Goal: Task Accomplishment & Management: Complete application form

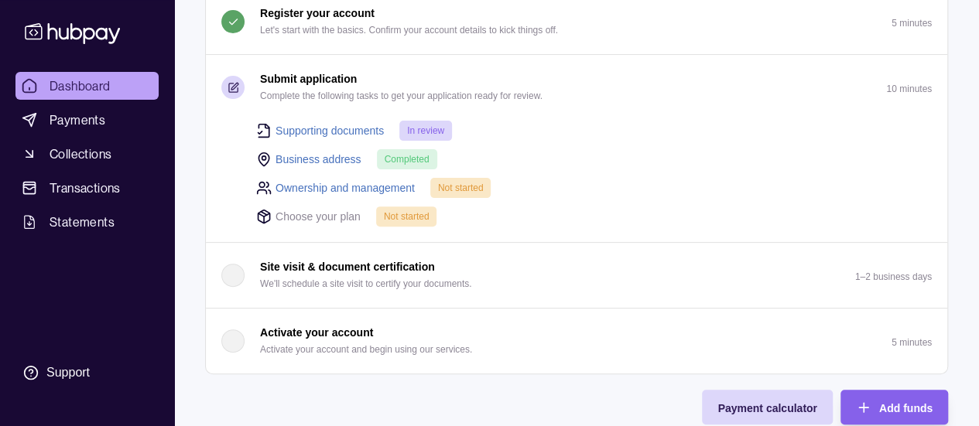
scroll to position [232, 0]
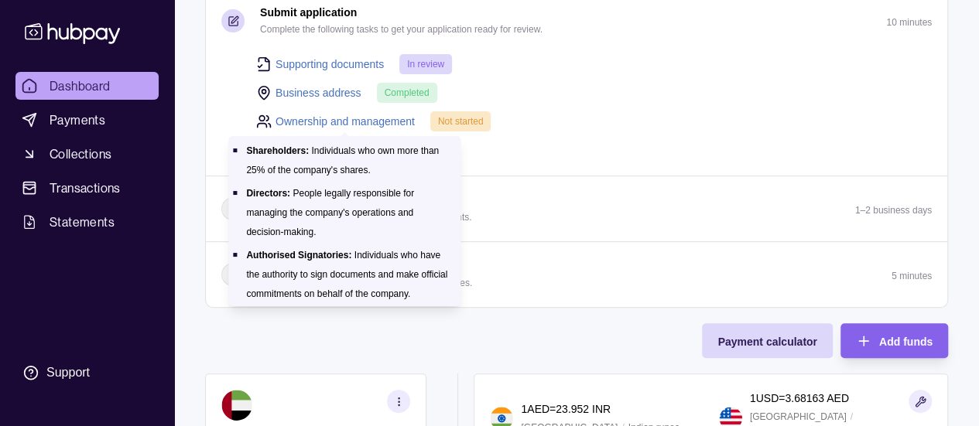
click at [387, 120] on link "Ownership and management" at bounding box center [344, 121] width 139 height 17
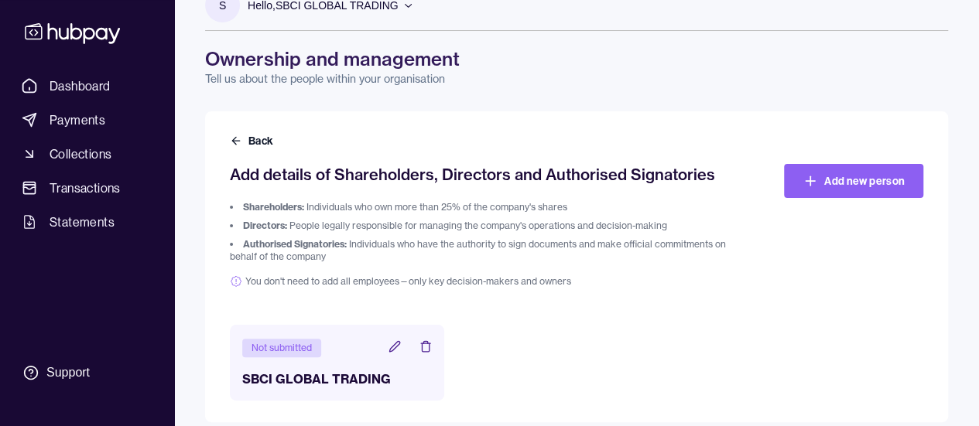
scroll to position [46, 0]
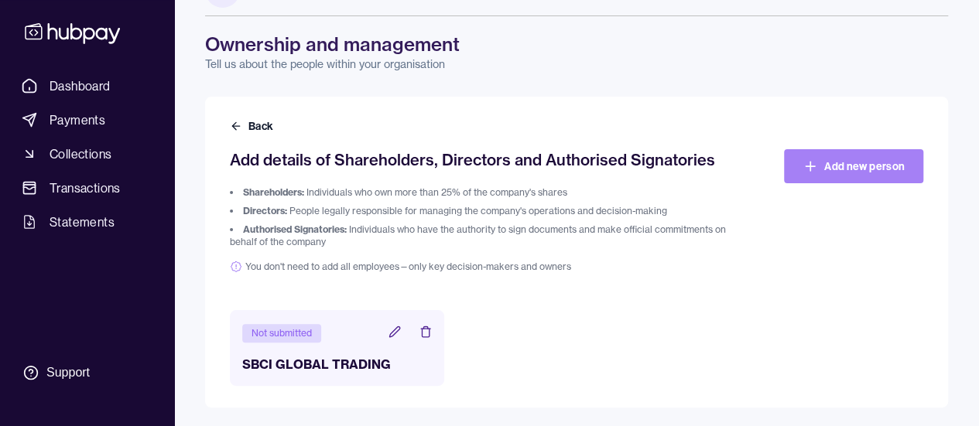
click at [821, 173] on link "Add new person" at bounding box center [853, 166] width 139 height 34
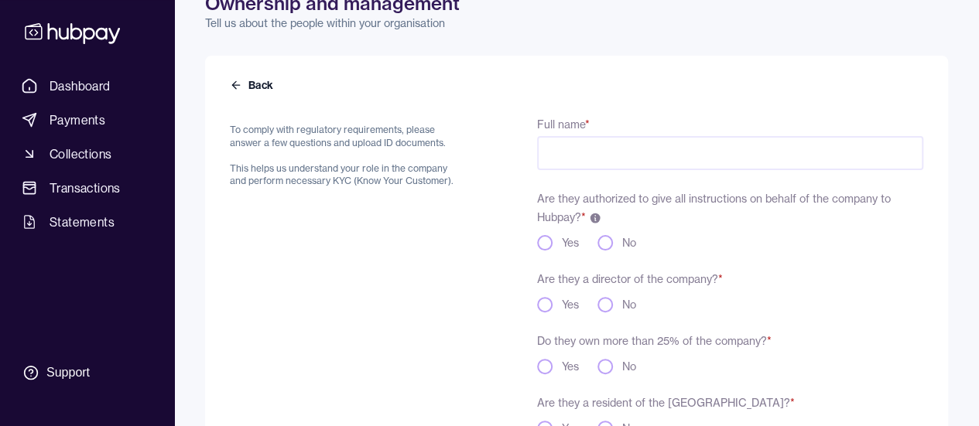
scroll to position [155, 0]
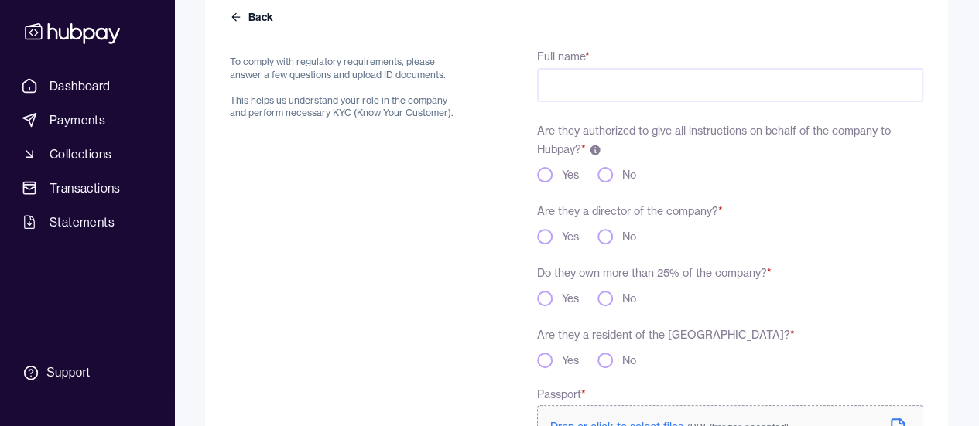
click at [546, 180] on button "Yes" at bounding box center [544, 174] width 15 height 15
click at [549, 236] on button "Yes" at bounding box center [544, 236] width 15 height 15
click at [539, 296] on button "Yes" at bounding box center [544, 298] width 15 height 15
click at [545, 365] on button "Yes" at bounding box center [544, 360] width 15 height 15
click at [602, 97] on input "Full name *" at bounding box center [730, 85] width 386 height 34
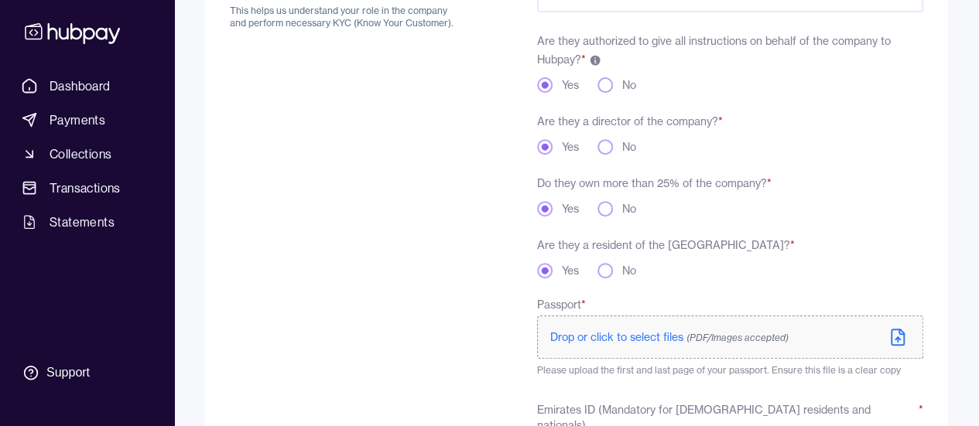
scroll to position [387, 0]
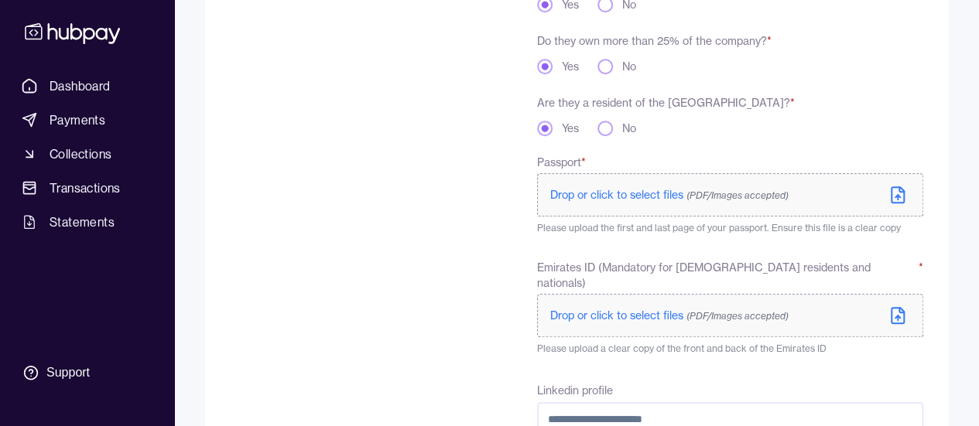
type input "**********"
click at [683, 205] on label "Drop or click to select files (PDF/Images accepted)" at bounding box center [730, 194] width 386 height 43
click at [582, 309] on span "Drop or click to select files (PDF/Images accepted)" at bounding box center [669, 316] width 238 height 14
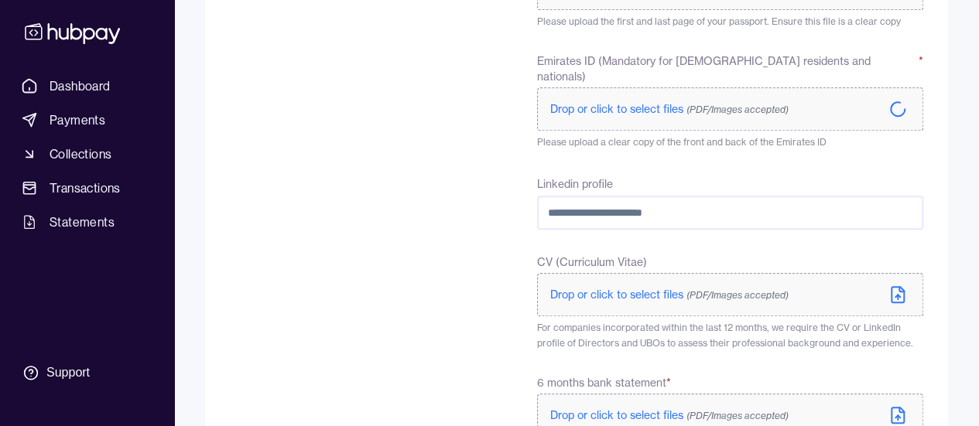
scroll to position [598, 0]
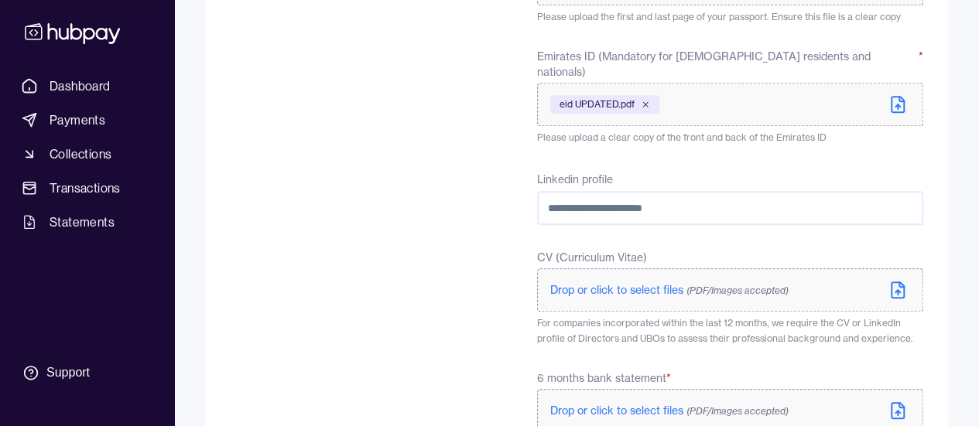
click at [694, 191] on input "Linkedin profile" at bounding box center [730, 208] width 386 height 34
paste input "**********"
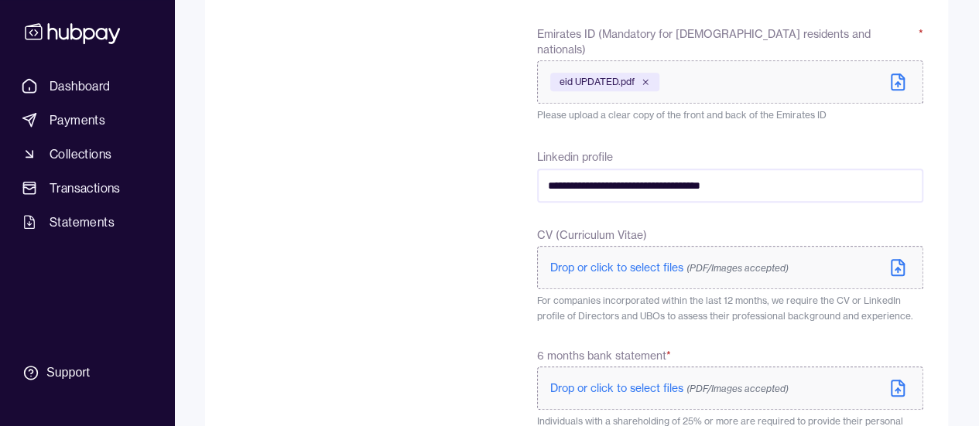
scroll to position [675, 0]
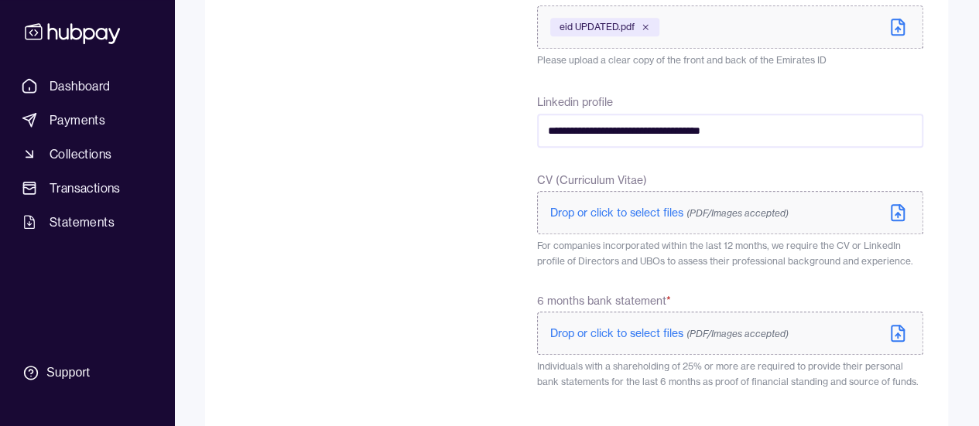
type input "**********"
click at [682, 206] on span "Drop or click to select files (PDF/Images accepted)" at bounding box center [669, 213] width 238 height 14
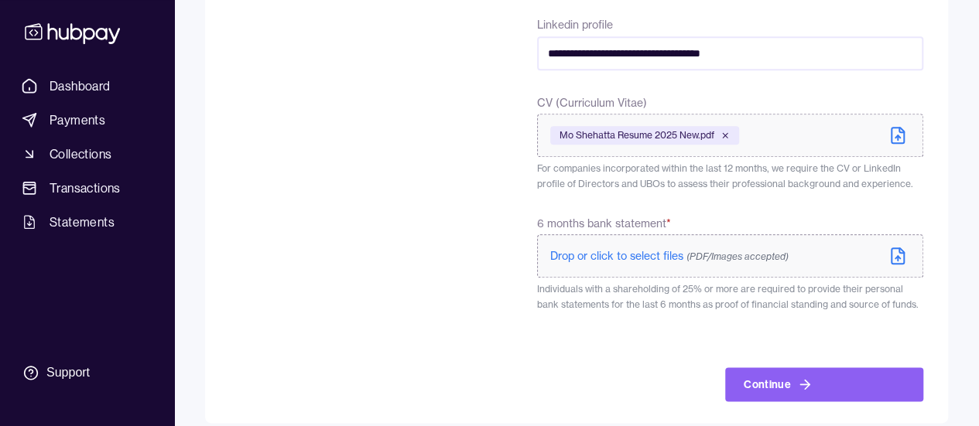
click at [887, 237] on label "Drop or click to select files (PDF/Images accepted)" at bounding box center [730, 255] width 386 height 43
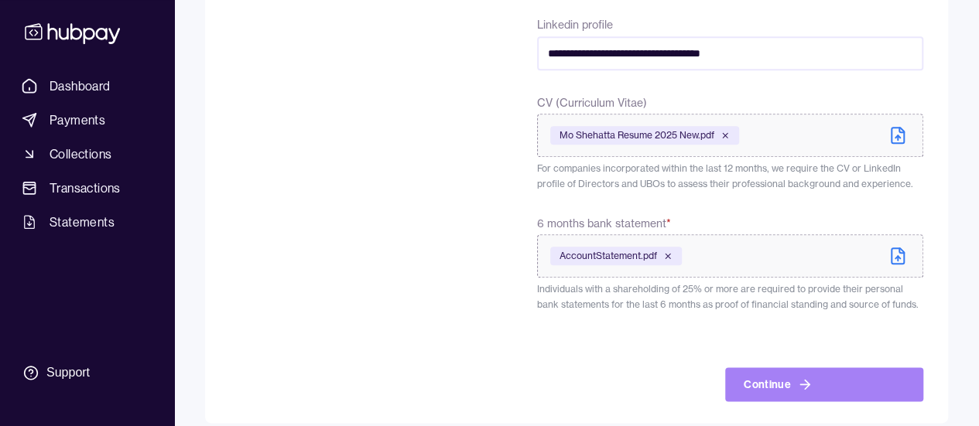
click at [836, 374] on button "Continue" at bounding box center [824, 384] width 198 height 34
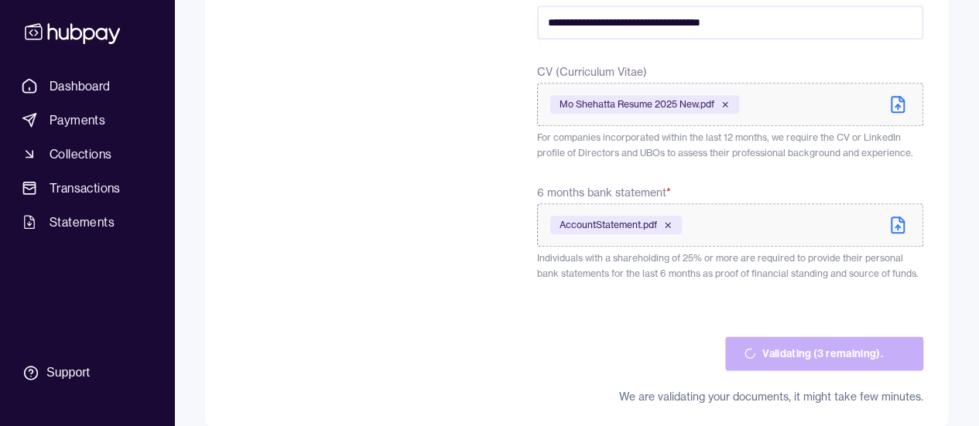
scroll to position [787, 0]
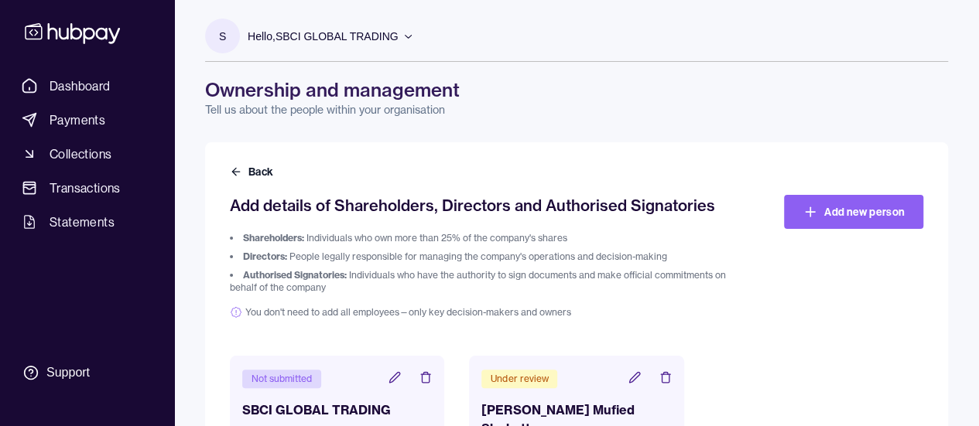
scroll to position [65, 0]
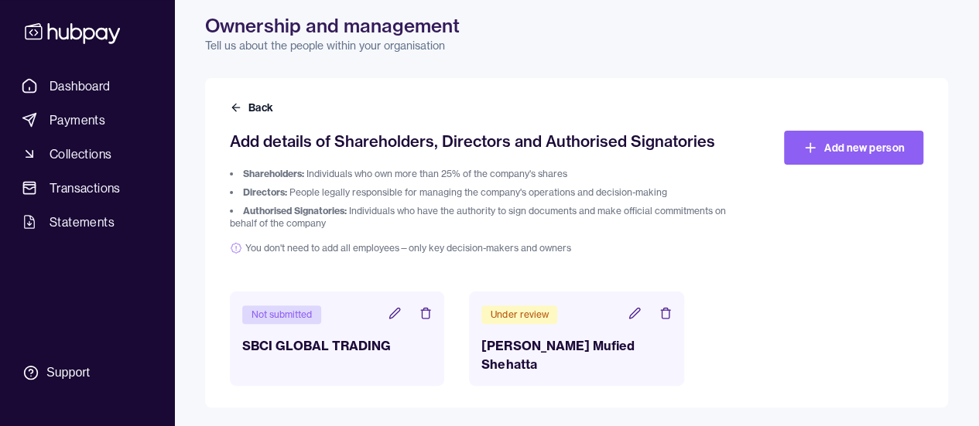
click at [586, 320] on header "Under review" at bounding box center [576, 314] width 190 height 20
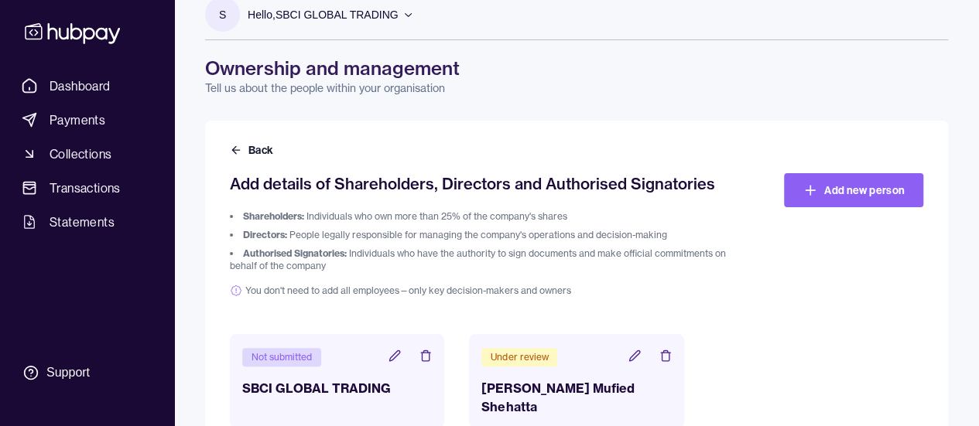
scroll to position [0, 0]
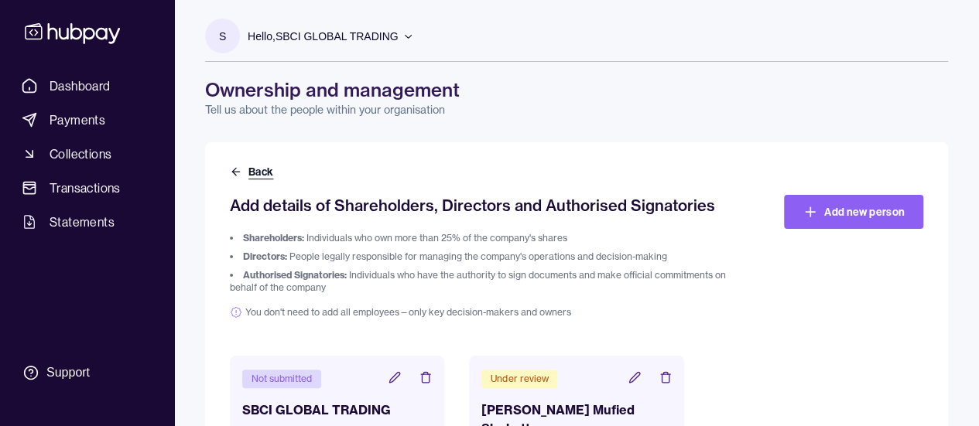
click at [246, 177] on button "Back" at bounding box center [253, 171] width 46 height 15
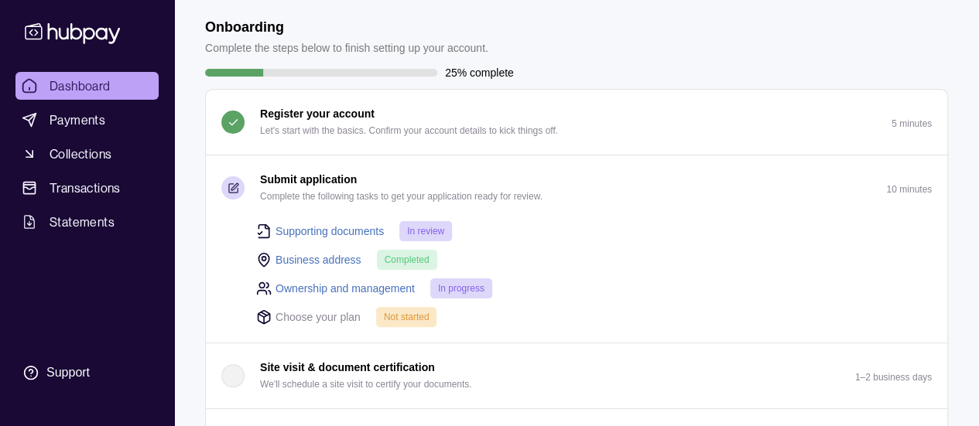
scroll to position [155, 0]
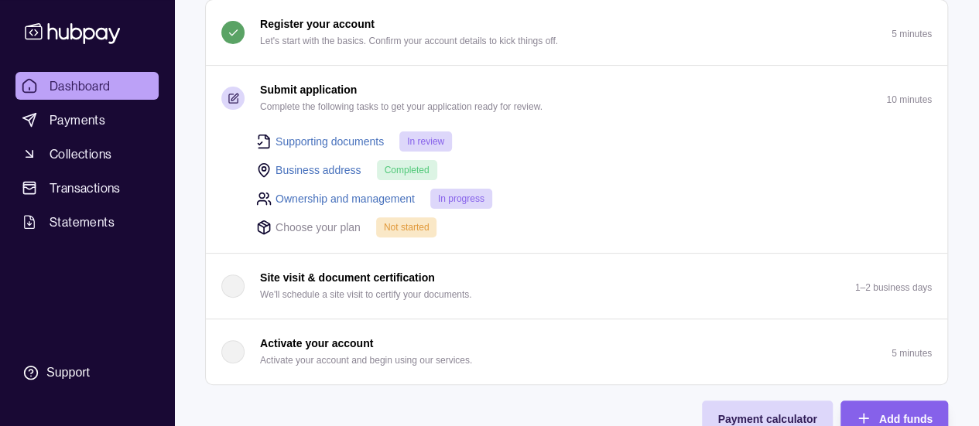
click at [410, 227] on span "Not started" at bounding box center [407, 227] width 46 height 11
click at [306, 228] on p "Choose your plan" at bounding box center [317, 227] width 85 height 17
click at [260, 222] on icon at bounding box center [263, 227] width 15 height 15
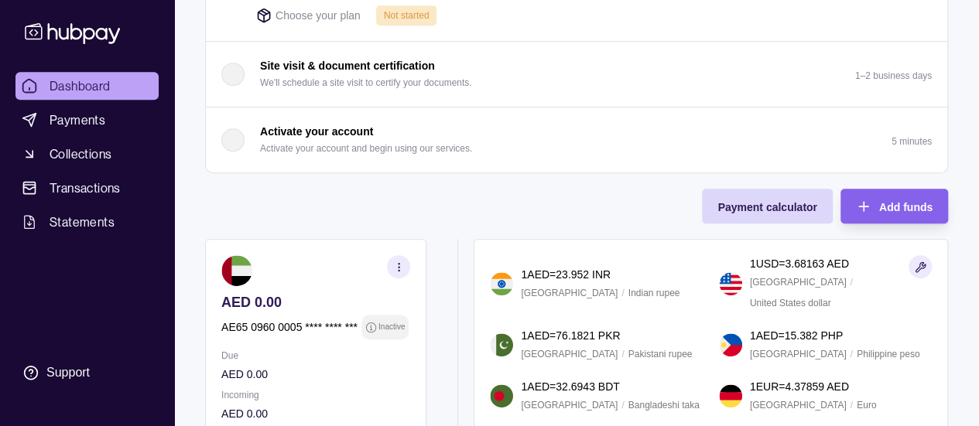
scroll to position [74, 0]
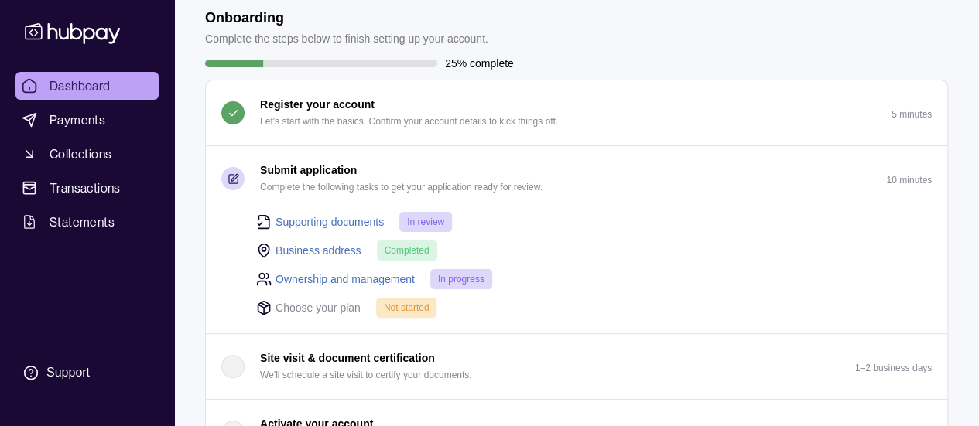
click at [435, 224] on span "In review" at bounding box center [425, 222] width 37 height 11
click at [467, 275] on span "In progress" at bounding box center [461, 279] width 46 height 11
click at [398, 309] on span "Not started" at bounding box center [407, 308] width 46 height 11
click at [309, 304] on p "Choose your plan" at bounding box center [317, 307] width 85 height 17
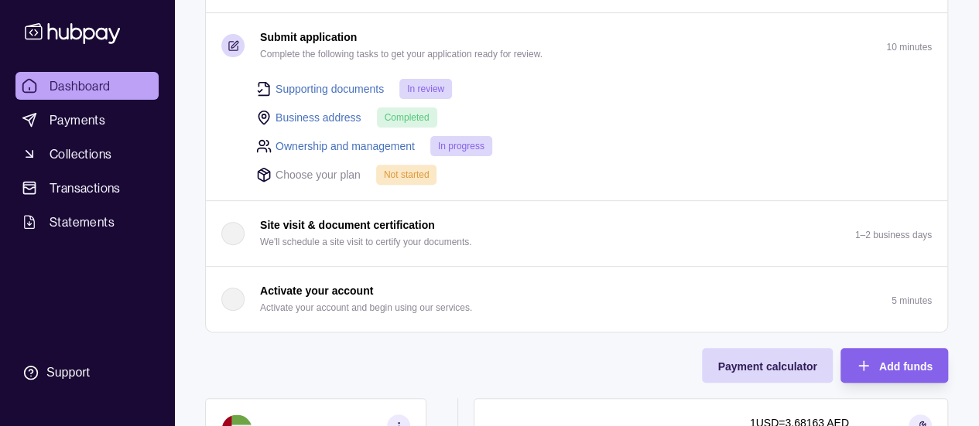
scroll to position [152, 0]
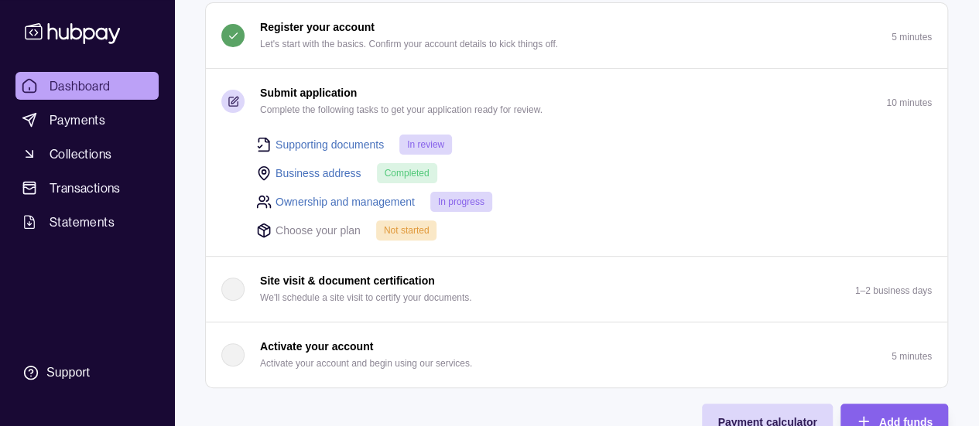
click at [286, 239] on div "Supporting documents In review Business address Completed Ownership and managem…" at bounding box center [576, 195] width 741 height 122
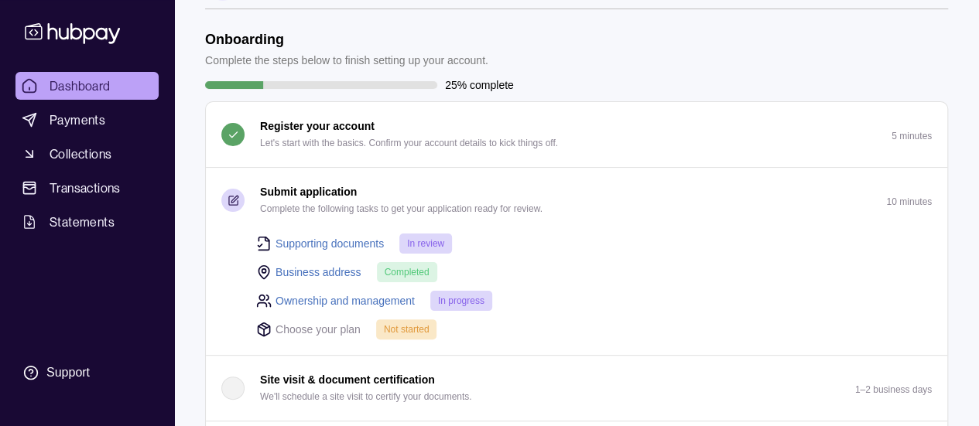
scroll to position [77, 0]
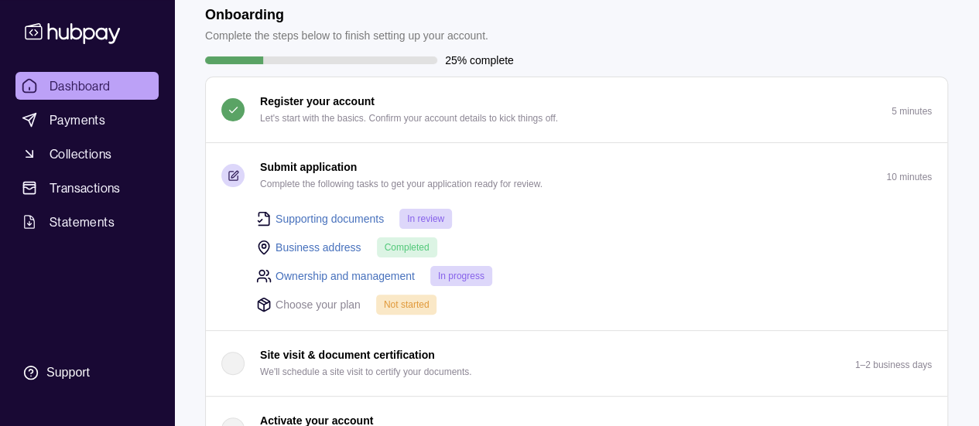
click at [325, 271] on link "Ownership and management" at bounding box center [344, 276] width 139 height 17
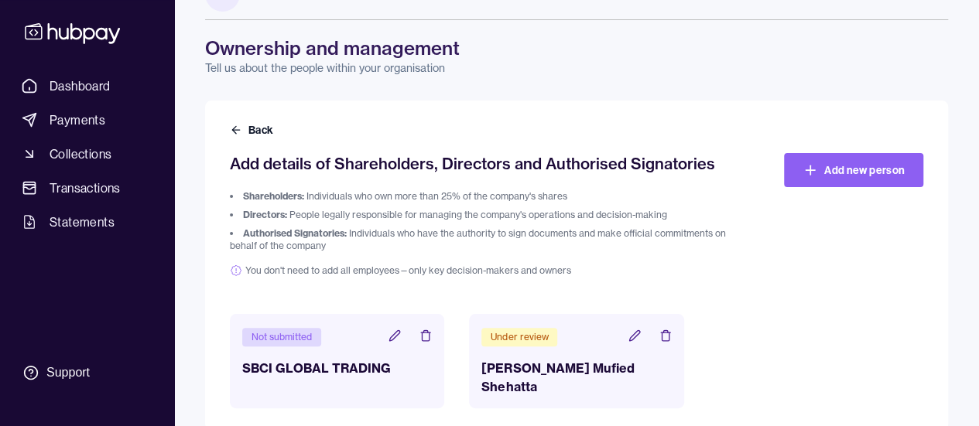
scroll to position [65, 0]
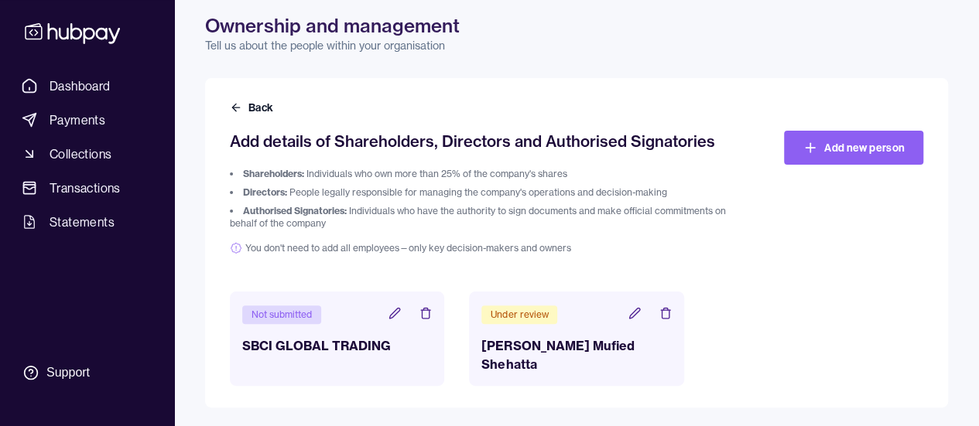
click at [529, 329] on div "Under review [PERSON_NAME] Mufied Shehatta" at bounding box center [576, 339] width 214 height 94
click at [235, 100] on button "Back" at bounding box center [253, 107] width 46 height 15
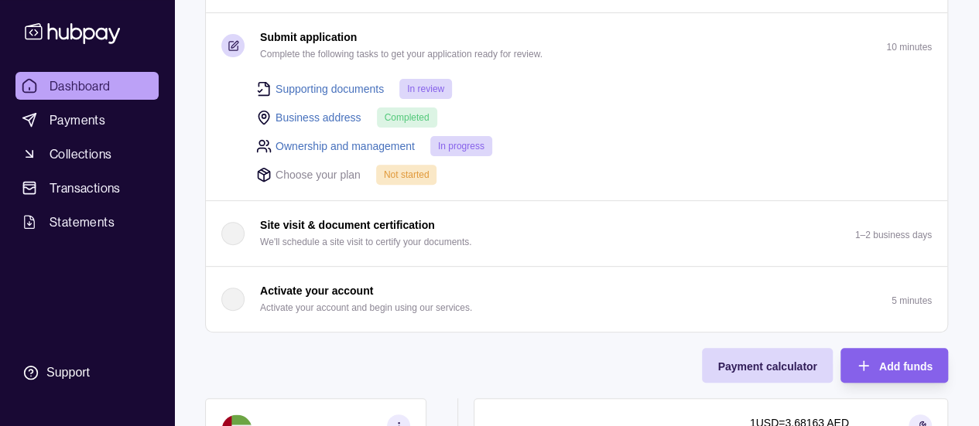
scroll to position [232, 0]
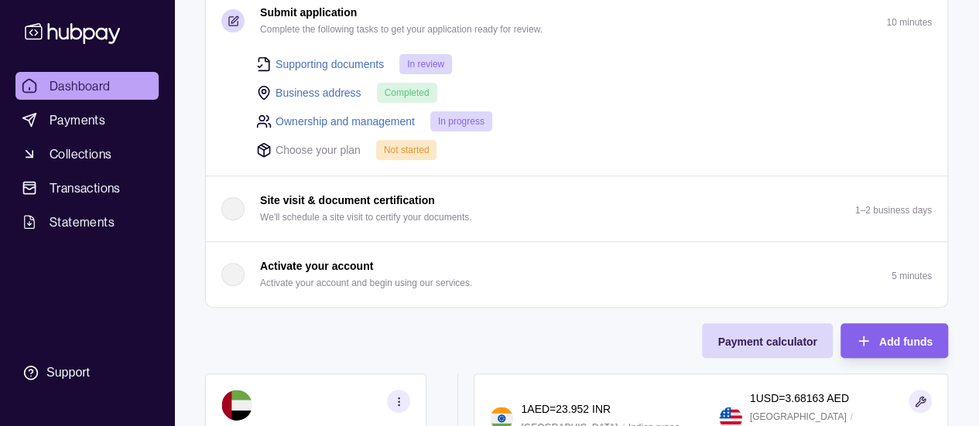
click at [341, 152] on p "Choose your plan" at bounding box center [317, 150] width 85 height 17
click at [267, 152] on icon at bounding box center [264, 149] width 12 height 13
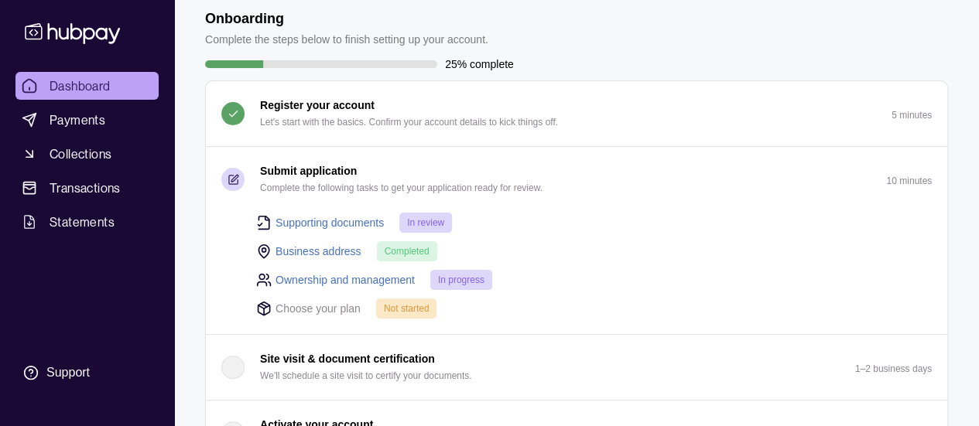
scroll to position [0, 0]
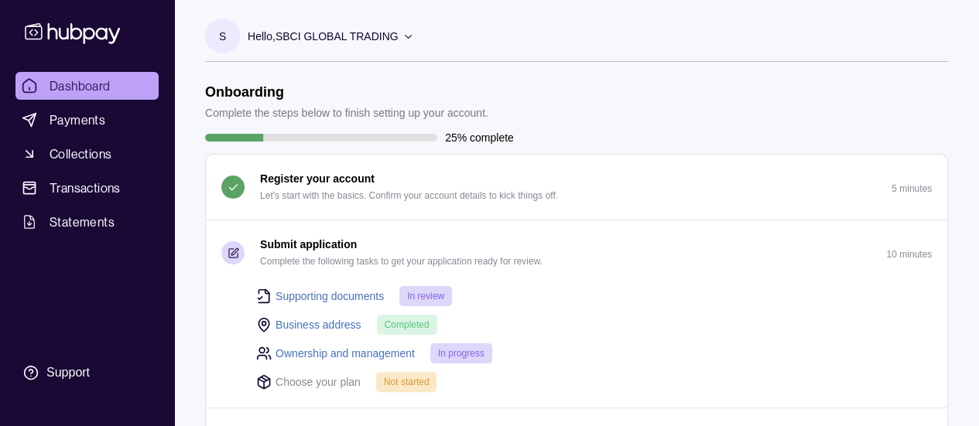
click at [436, 301] on p "In review" at bounding box center [425, 296] width 37 height 17
click at [464, 362] on div "Supporting documents In review Business address Completed Ownership and managem…" at bounding box center [584, 338] width 695 height 107
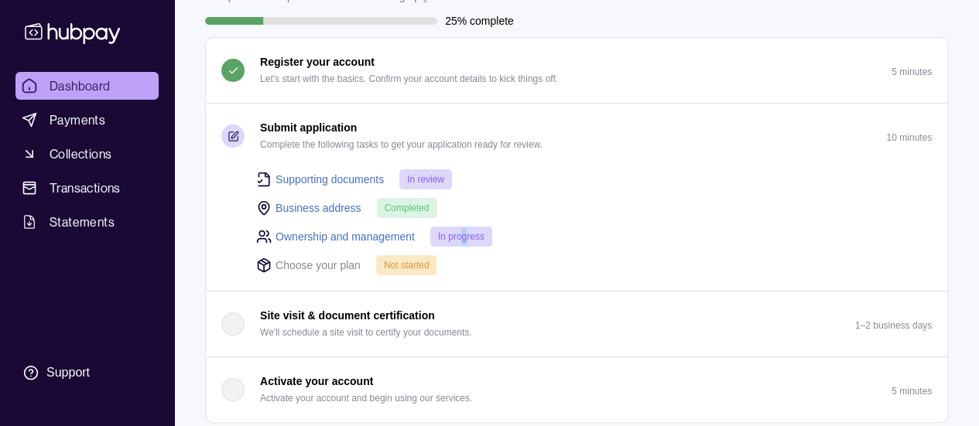
scroll to position [309, 0]
